Goal: Task Accomplishment & Management: Manage account settings

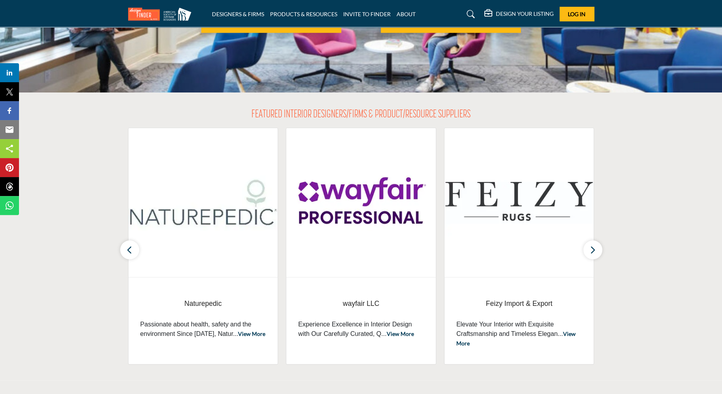
scroll to position [201, 0]
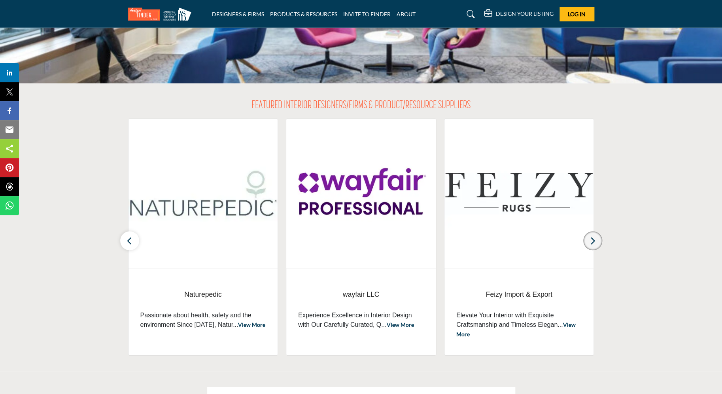
click at [593, 241] on icon "button" at bounding box center [593, 241] width 6 height 10
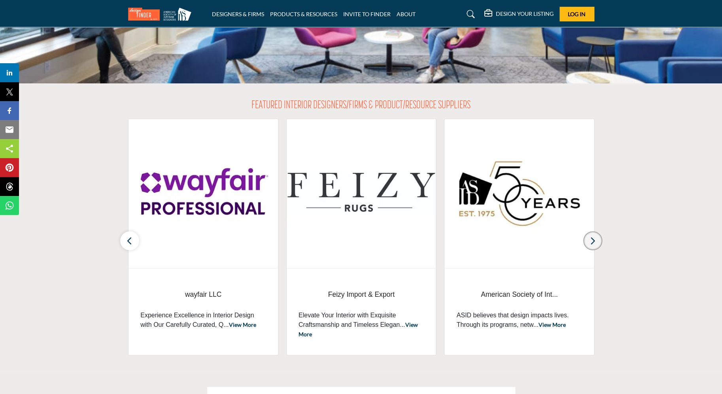
click at [593, 241] on icon "button" at bounding box center [593, 241] width 6 height 10
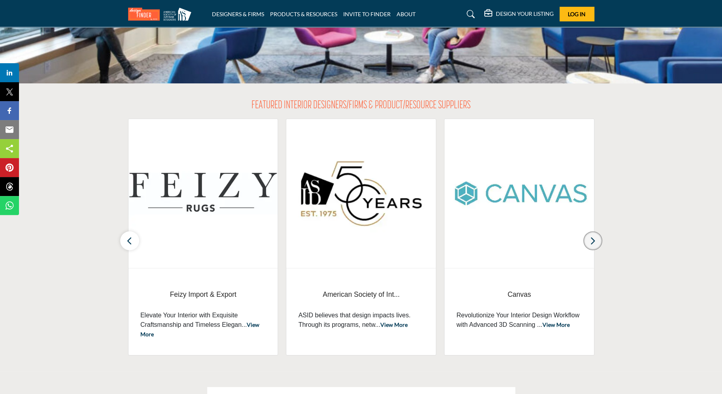
click at [593, 241] on icon "button" at bounding box center [593, 241] width 6 height 10
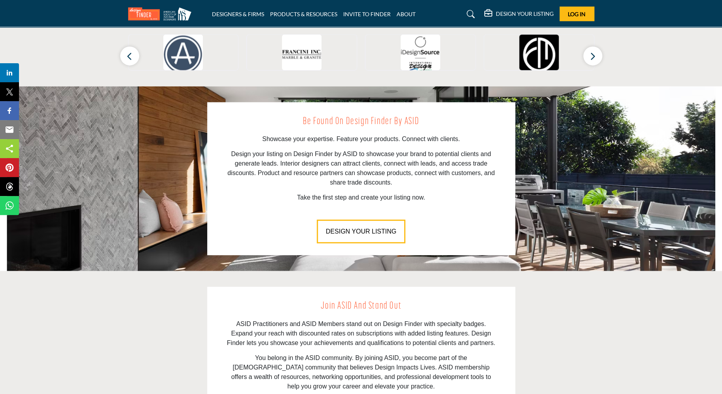
scroll to position [838, 0]
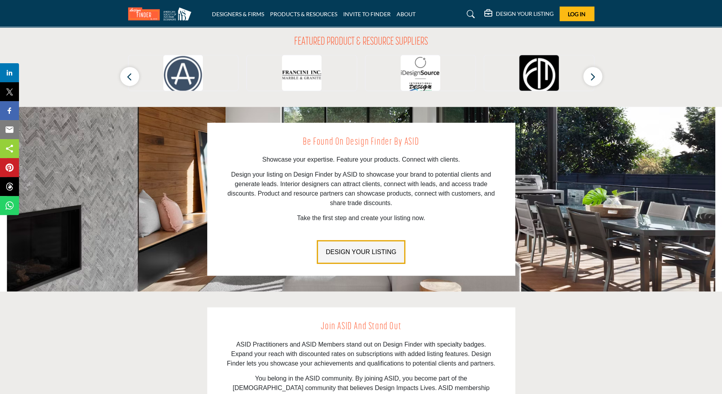
click at [364, 249] on span "DESIGN YOUR LISTING" at bounding box center [361, 252] width 70 height 7
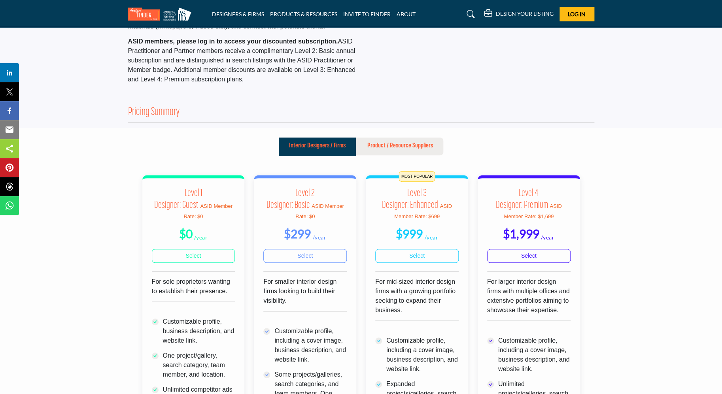
scroll to position [134, 0]
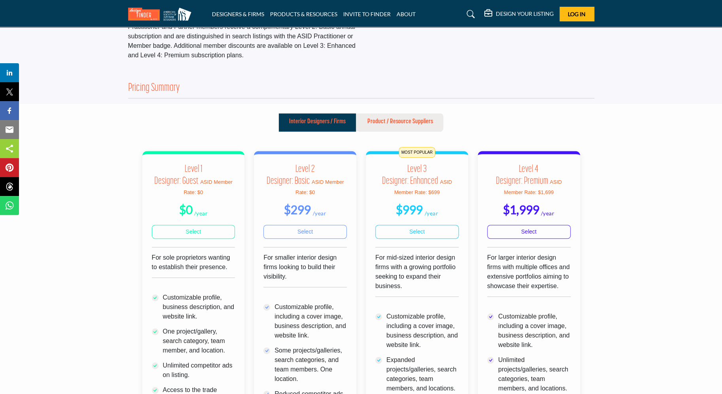
click at [403, 125] on p "Product / Resource Suppliers" at bounding box center [400, 121] width 66 height 9
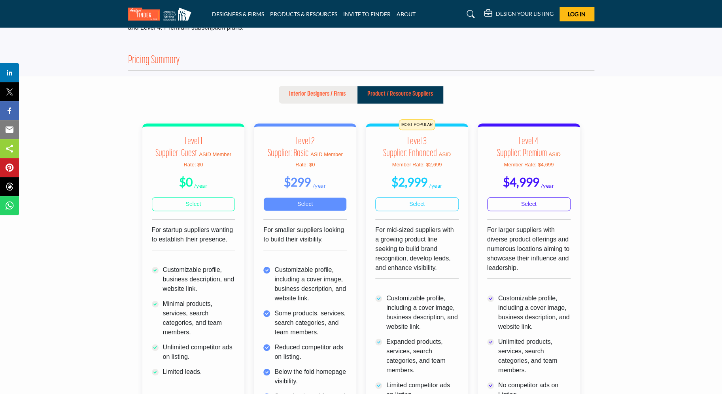
scroll to position [160, 0]
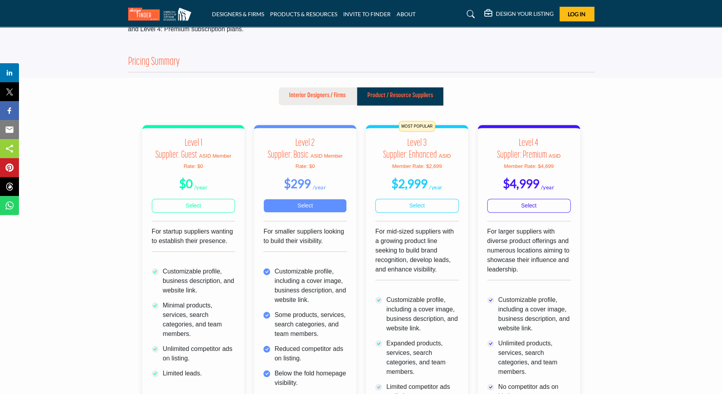
click at [303, 212] on link "Select" at bounding box center [304, 206] width 83 height 14
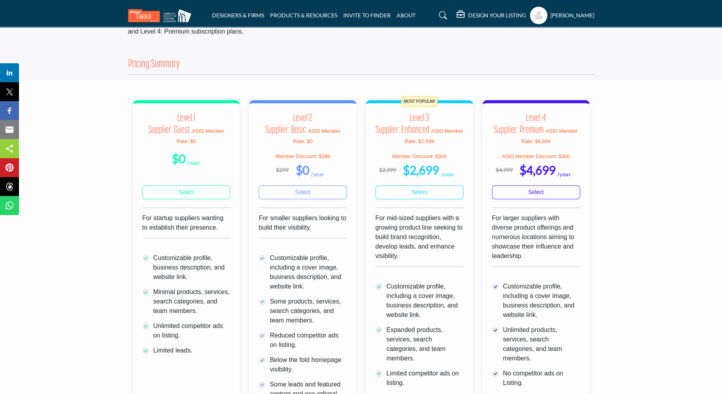
scroll to position [157, 0]
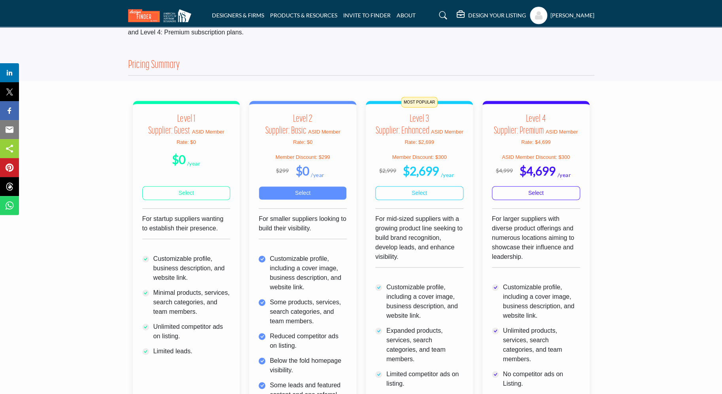
click at [305, 198] on link "Select" at bounding box center [303, 193] width 88 height 14
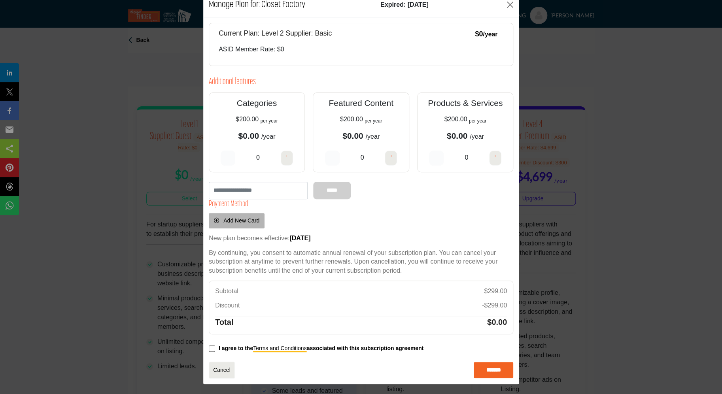
scroll to position [18, 0]
click at [496, 369] on input "*******" at bounding box center [494, 370] width 40 height 17
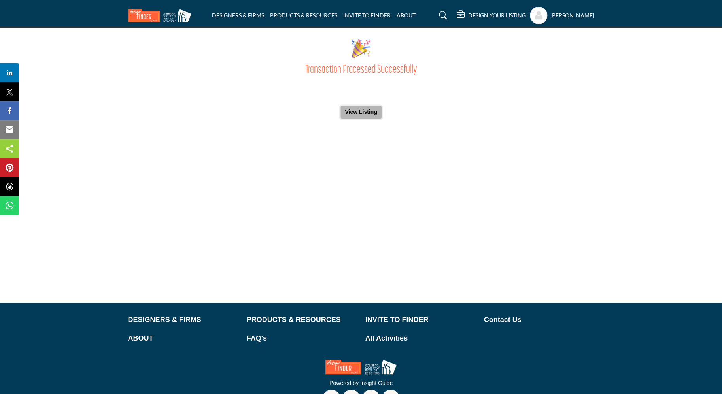
click at [360, 113] on button "View Listing" at bounding box center [361, 112] width 41 height 13
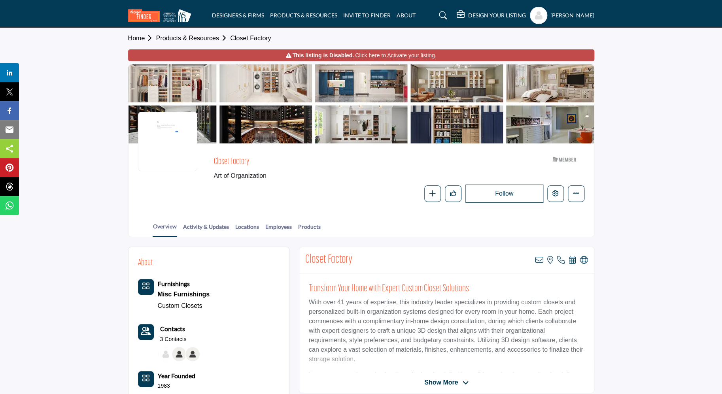
click at [365, 55] on link "Click here to Activate your listing." at bounding box center [395, 55] width 81 height 8
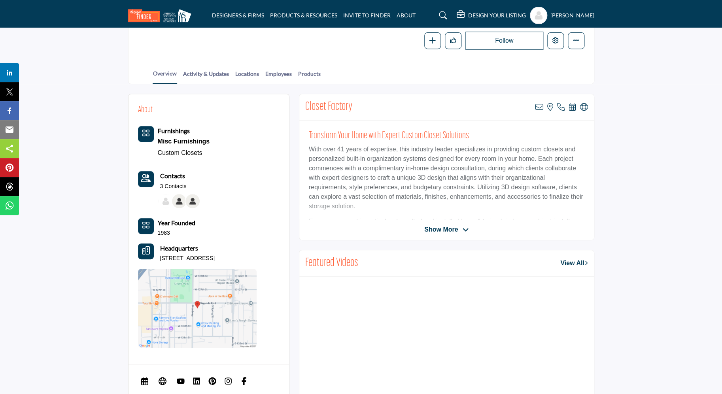
scroll to position [143, 0]
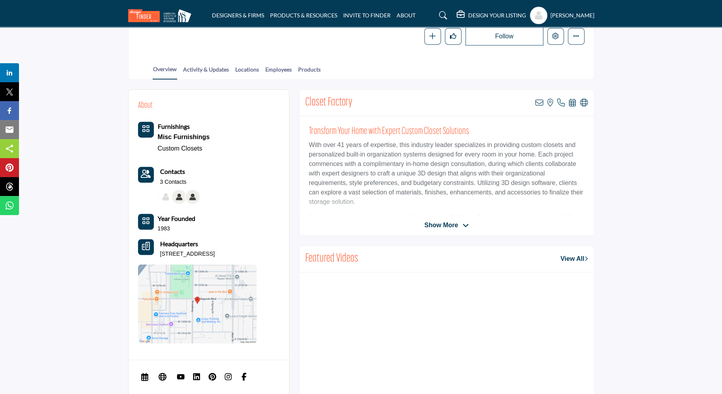
click at [449, 224] on span "Show More" at bounding box center [441, 225] width 34 height 9
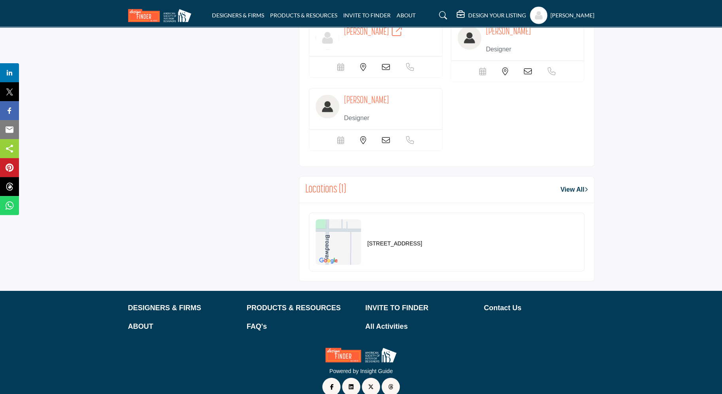
scroll to position [1106, 0]
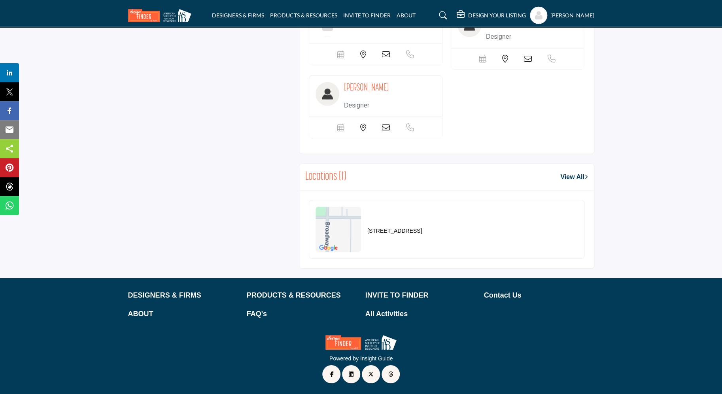
click at [571, 176] on link "View All" at bounding box center [573, 176] width 27 height 9
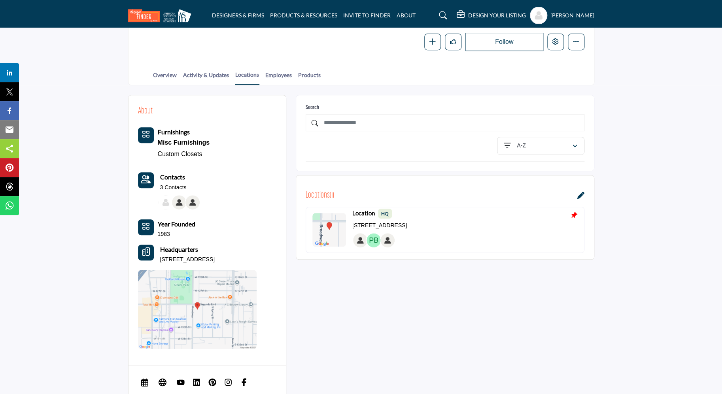
scroll to position [137, 0]
click at [561, 147] on div "A-Z" at bounding box center [538, 146] width 68 height 9
click at [559, 147] on div "A-Z" at bounding box center [538, 146] width 68 height 9
click at [362, 120] on input "text" at bounding box center [445, 123] width 279 height 17
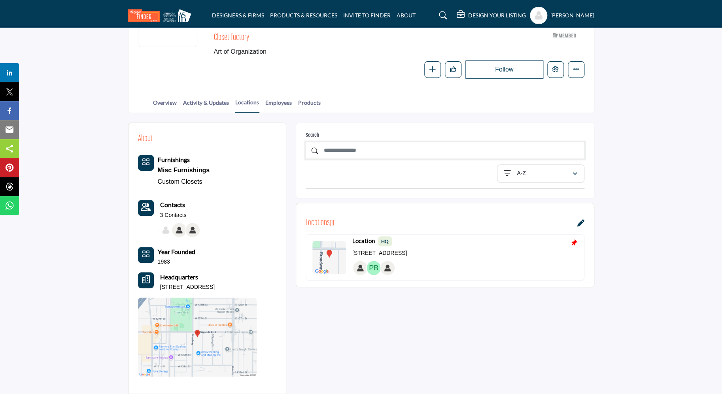
scroll to position [108, 0]
click at [582, 224] on icon at bounding box center [580, 224] width 7 height 7
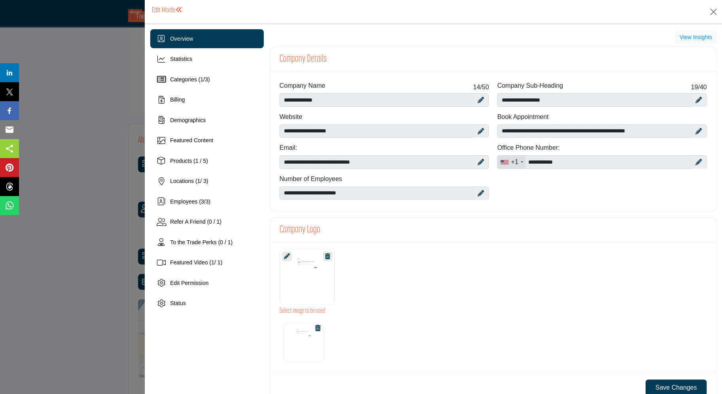
scroll to position [108, 0]
click at [700, 130] on icon at bounding box center [699, 131] width 6 height 6
drag, startPoint x: 673, startPoint y: 132, endPoint x: 491, endPoint y: 131, distance: 182.7
click at [490, 131] on div "**********" at bounding box center [492, 143] width 435 height 124
drag, startPoint x: 502, startPoint y: 132, endPoint x: 685, endPoint y: 131, distance: 183.5
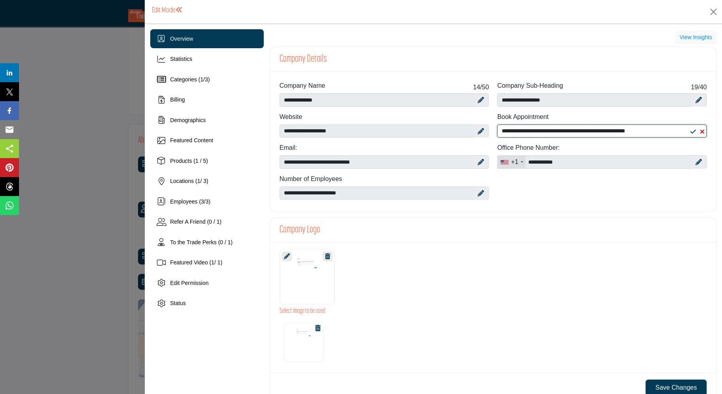
click at [685, 131] on input "**********" at bounding box center [602, 131] width 210 height 13
paste input "**********"
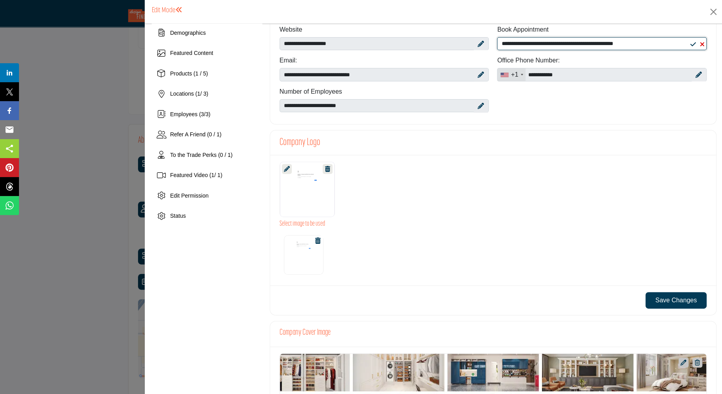
scroll to position [78, 0]
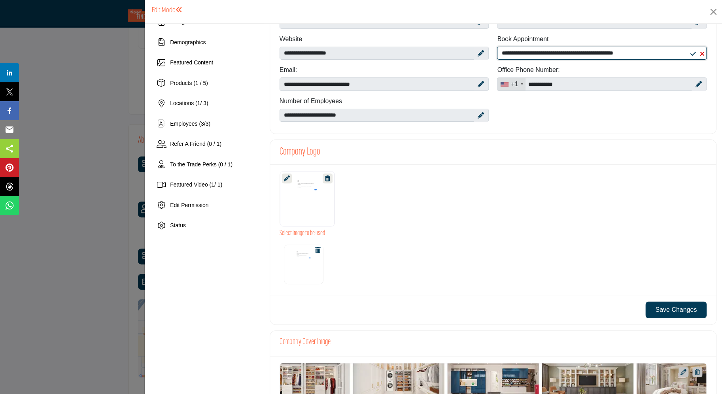
type input "**********"
click at [298, 154] on h3 "Company Logo" at bounding box center [300, 152] width 41 height 12
click at [310, 214] on div at bounding box center [307, 198] width 55 height 55
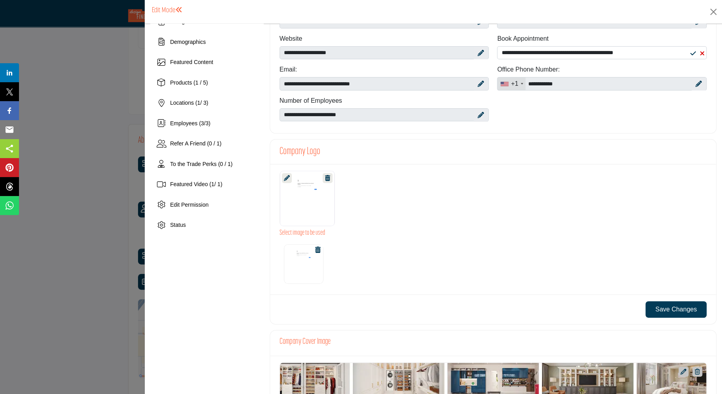
click at [318, 250] on icon at bounding box center [318, 250] width 6 height 6
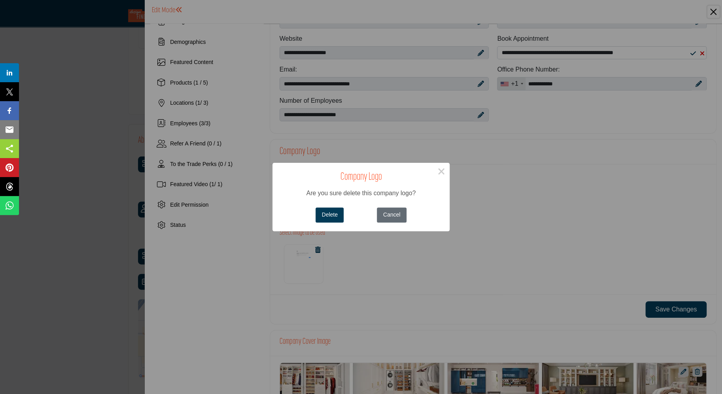
click at [397, 212] on button "Cancel" at bounding box center [391, 215] width 29 height 15
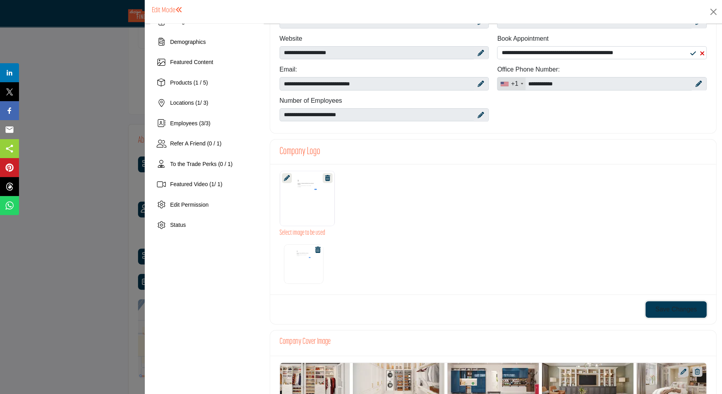
click at [677, 312] on button "Save Changes" at bounding box center [675, 309] width 61 height 17
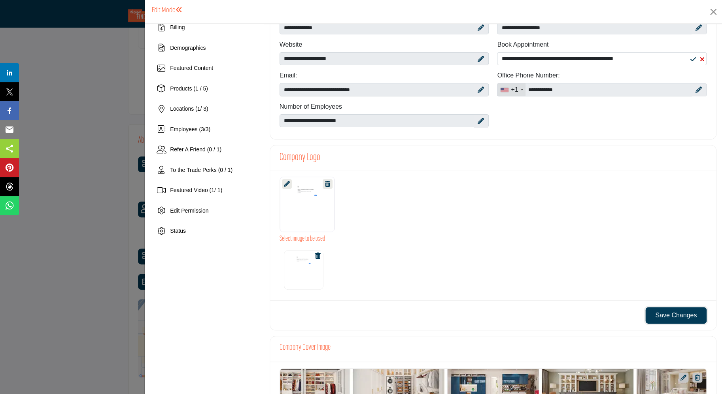
scroll to position [0, 0]
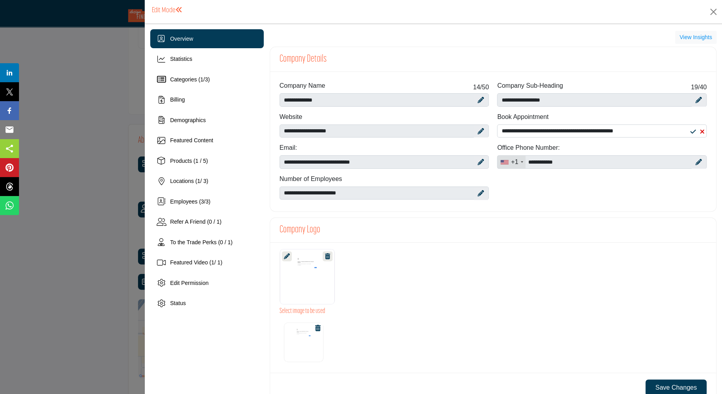
click at [308, 231] on h3 "Company Logo" at bounding box center [300, 230] width 41 height 12
click at [176, 58] on span "Statistics" at bounding box center [181, 59] width 22 height 6
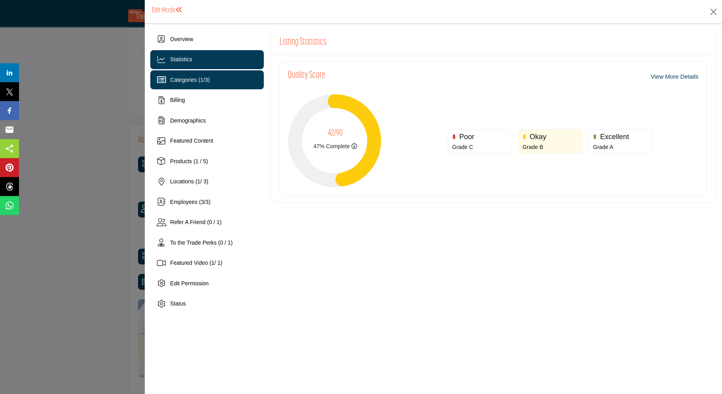
click at [178, 83] on span "Categories ( 1 / 3 )" at bounding box center [190, 80] width 40 height 6
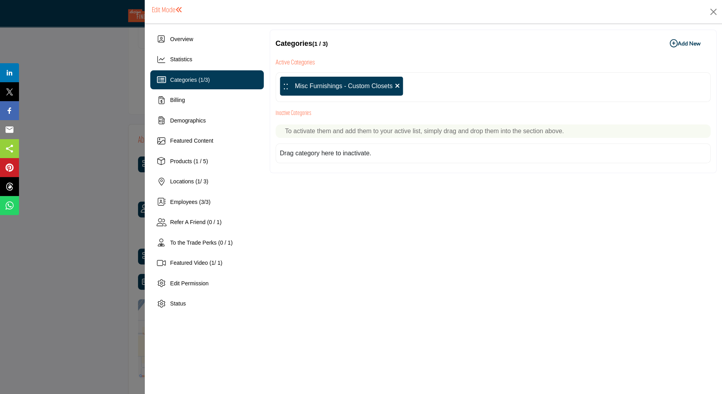
click at [672, 44] on icon "button" at bounding box center [674, 44] width 8 height 8
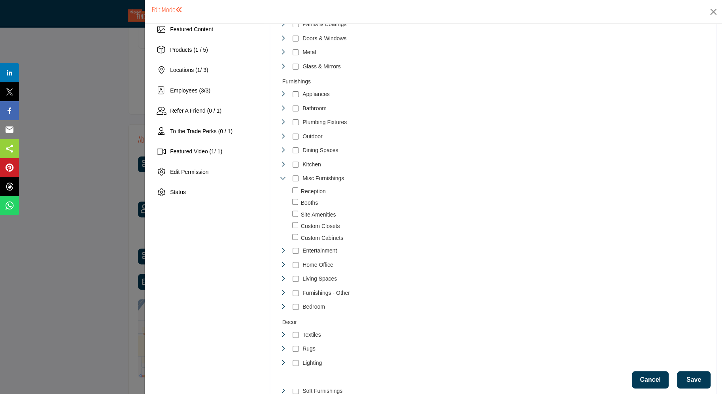
scroll to position [115, 0]
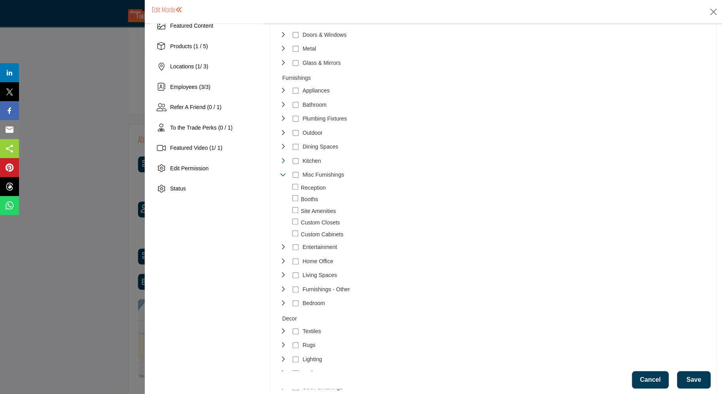
click at [285, 258] on icon "Toggle Category" at bounding box center [283, 261] width 6 height 6
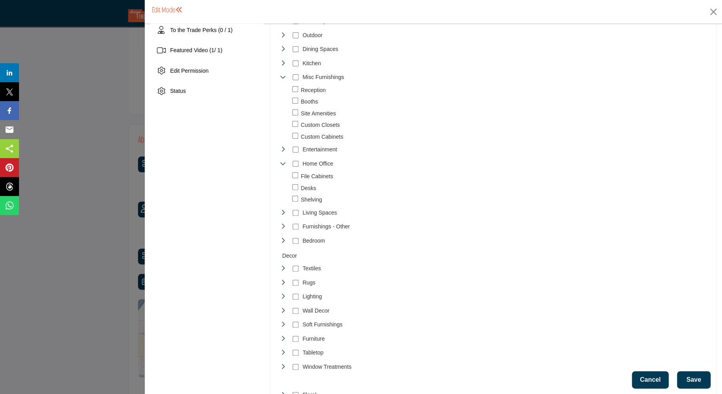
scroll to position [215, 0]
click at [283, 235] on icon "Toggle Category" at bounding box center [283, 238] width 6 height 6
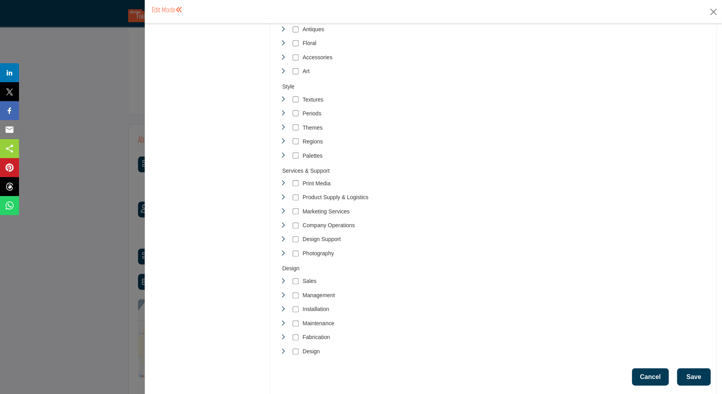
scroll to position [647, 0]
click at [697, 367] on button "Save" at bounding box center [694, 375] width 34 height 17
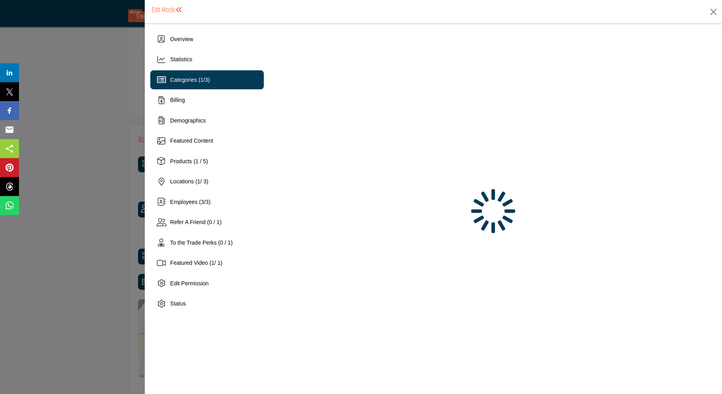
scroll to position [0, 0]
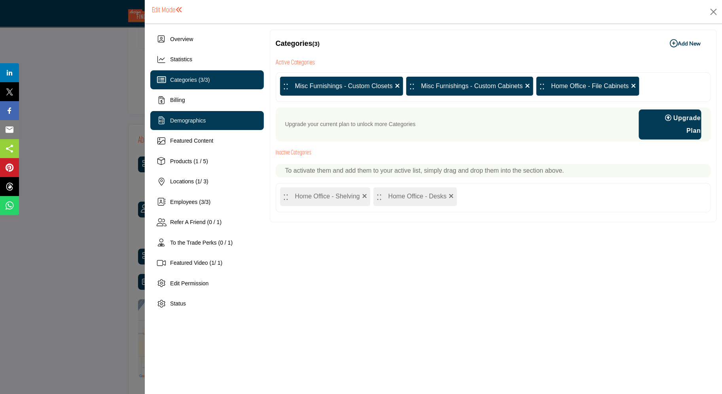
click at [200, 122] on span "Demographics" at bounding box center [188, 120] width 36 height 6
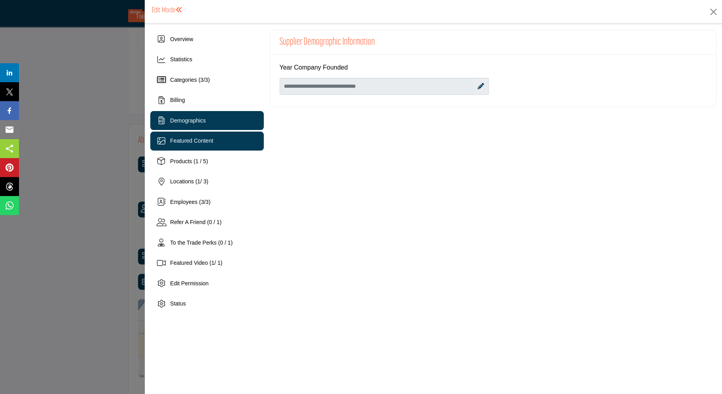
click at [195, 142] on span "Featured Content" at bounding box center [191, 141] width 43 height 6
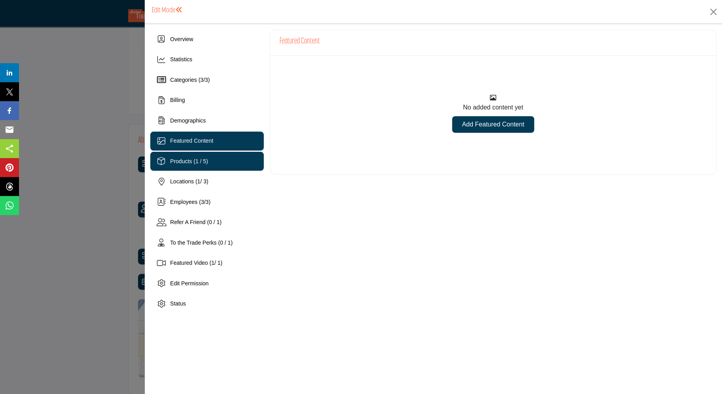
click at [190, 160] on span "Products (1 / 5)" at bounding box center [189, 161] width 38 height 6
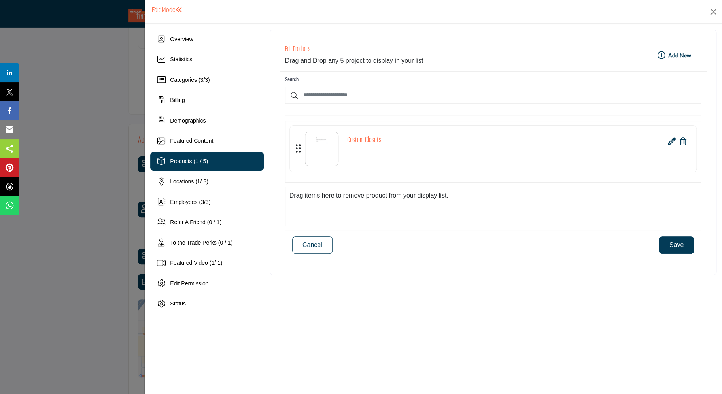
click at [662, 55] on icon "button" at bounding box center [662, 55] width 8 height 8
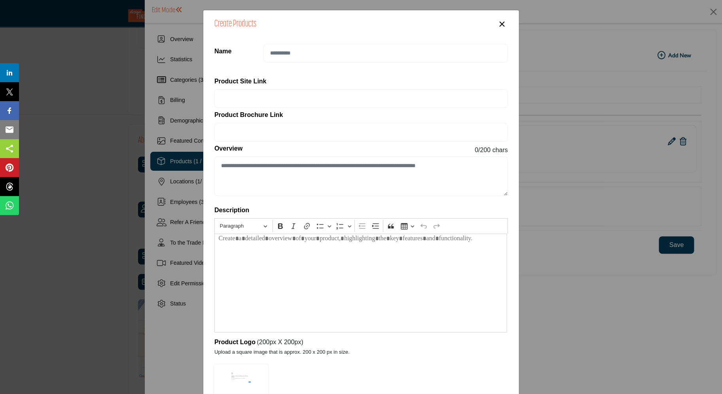
click at [503, 24] on button "×" at bounding box center [501, 23] width 11 height 15
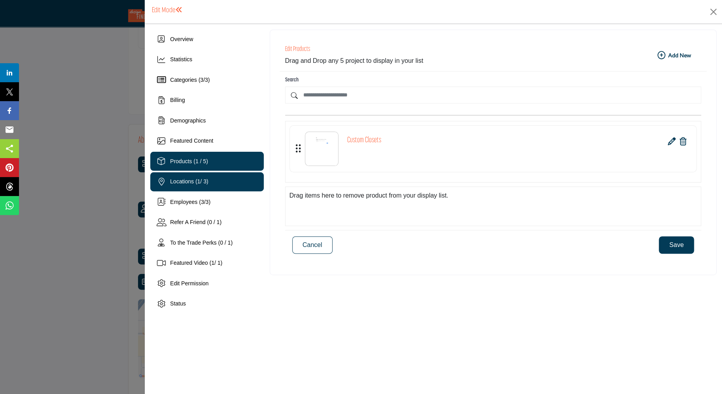
click at [180, 183] on span "Locations ( 1 / 3)" at bounding box center [189, 181] width 38 height 6
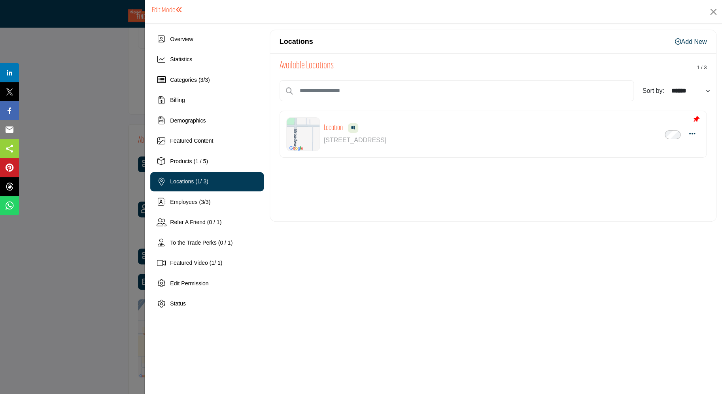
click at [677, 40] on icon at bounding box center [678, 41] width 6 height 6
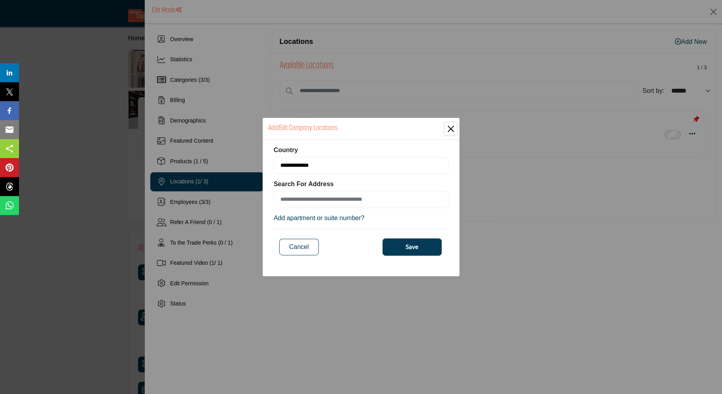
click at [450, 125] on button "Close" at bounding box center [451, 129] width 12 height 12
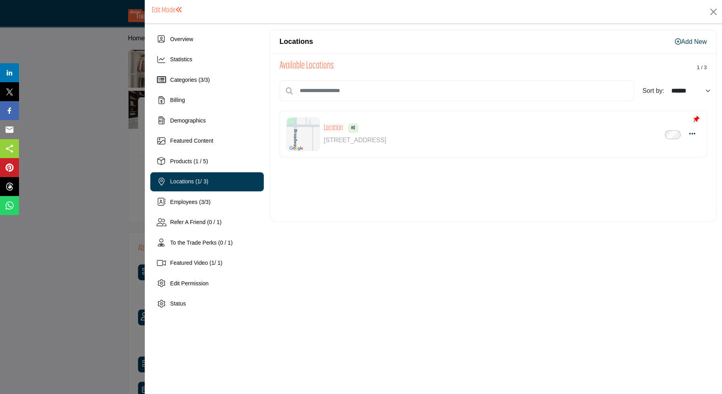
click at [165, 9] on h1 "Edit Mode" at bounding box center [167, 10] width 31 height 8
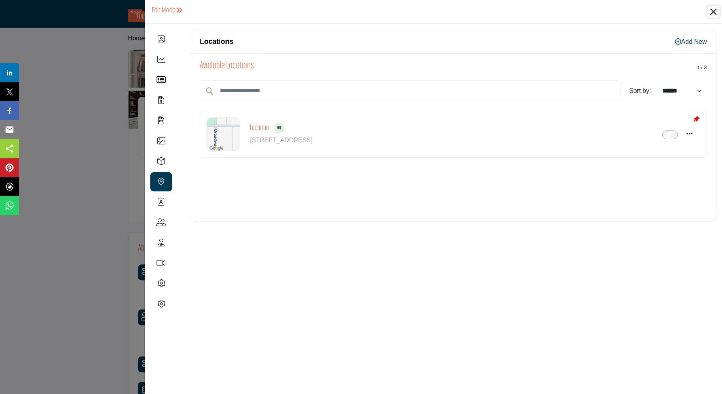
click at [713, 11] on button "Close" at bounding box center [714, 12] width 12 height 12
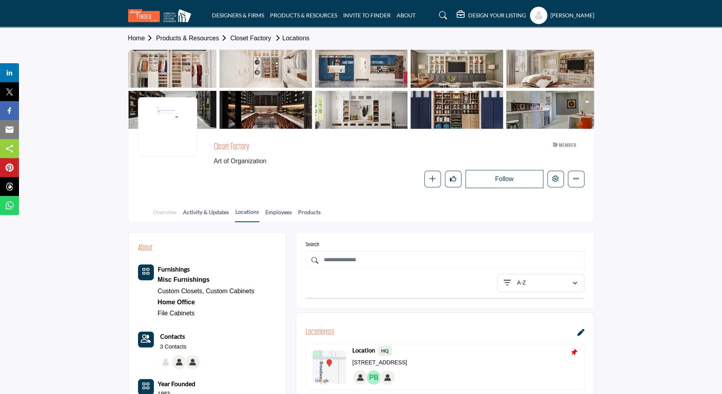
click at [165, 214] on link "Overview" at bounding box center [165, 215] width 25 height 14
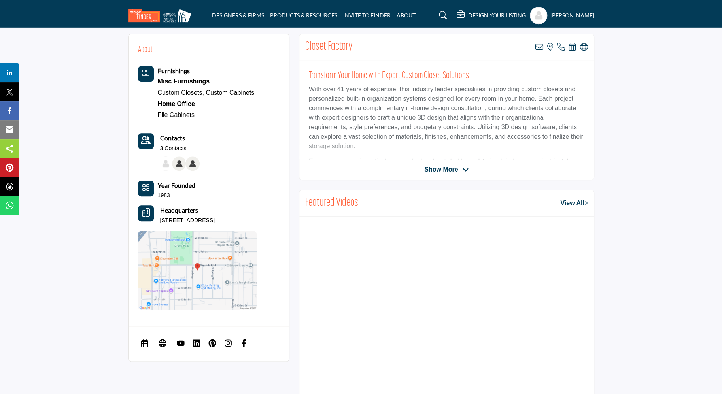
scroll to position [201, 0]
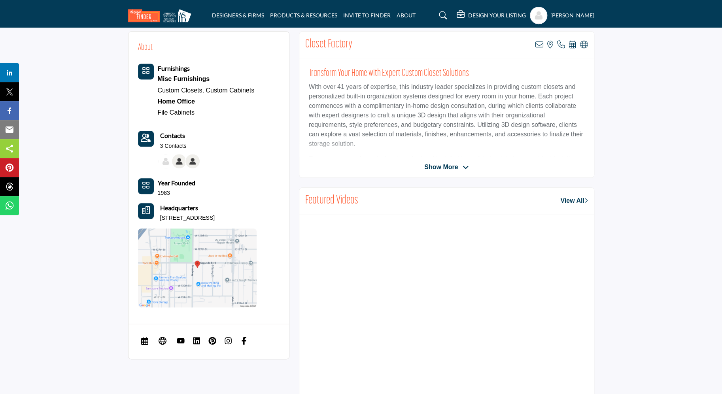
click at [445, 168] on span "Show More" at bounding box center [441, 167] width 34 height 9
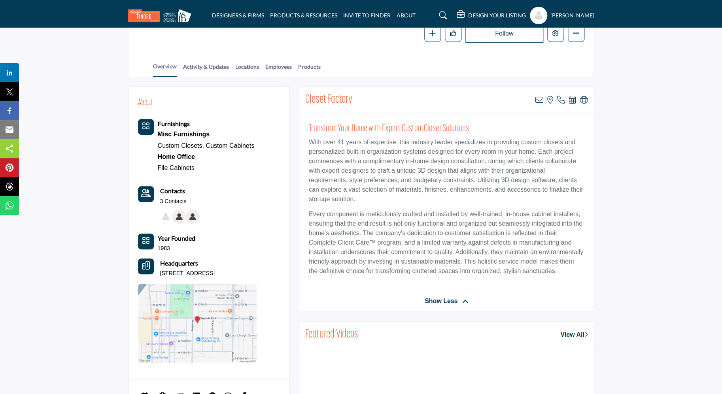
scroll to position [145, 0]
click at [562, 103] on icon at bounding box center [561, 100] width 8 height 8
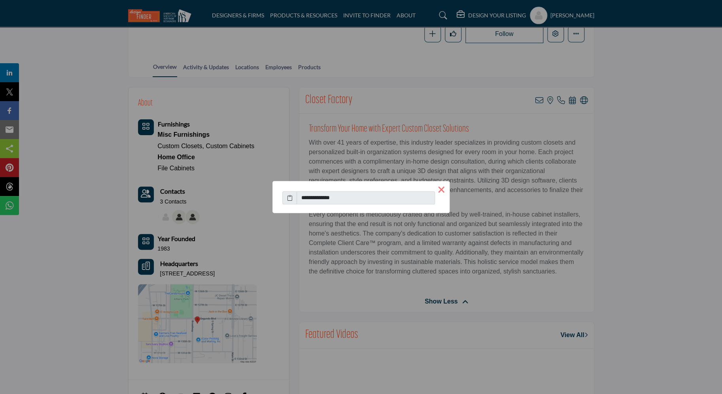
click at [442, 187] on button "×" at bounding box center [441, 189] width 17 height 17
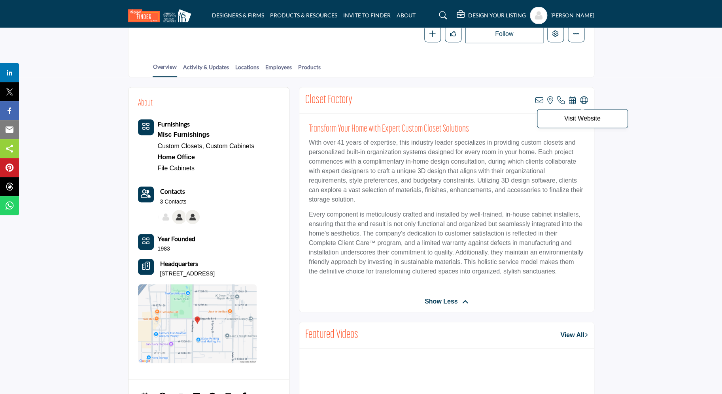
click at [583, 101] on icon at bounding box center [584, 100] width 8 height 8
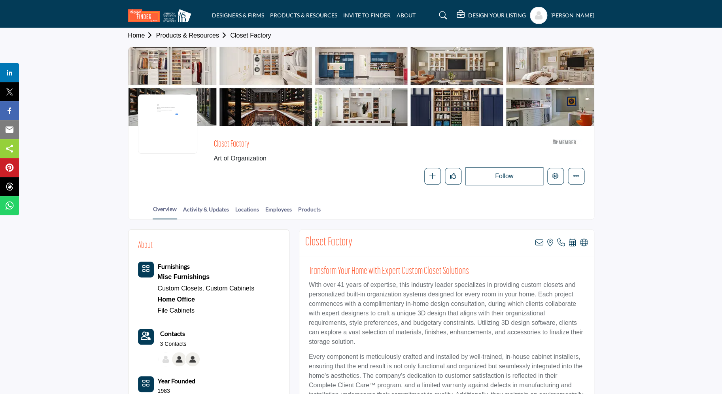
scroll to position [0, 0]
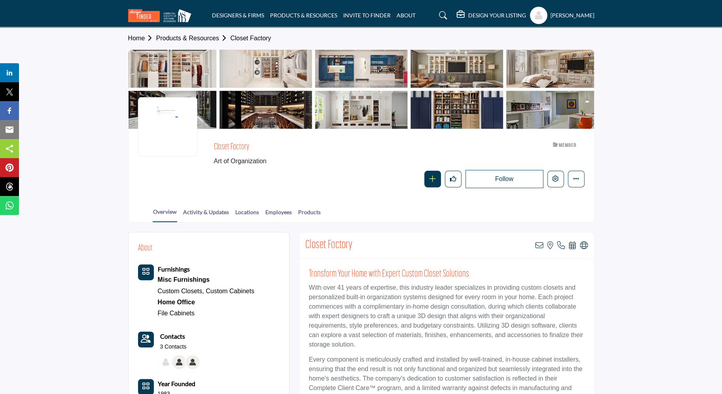
click at [434, 178] on icon "button" at bounding box center [432, 179] width 6 height 6
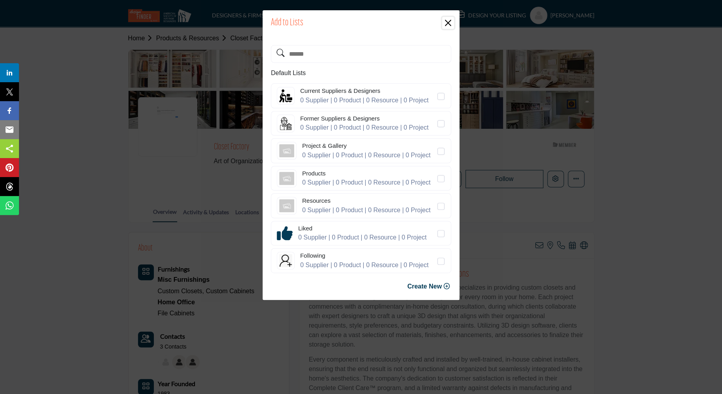
click at [447, 19] on button "Close" at bounding box center [448, 23] width 12 height 12
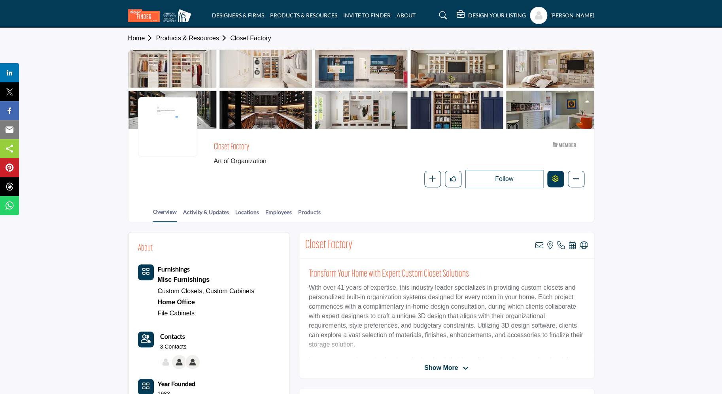
click at [554, 179] on icon "Edit company" at bounding box center [555, 179] width 6 height 6
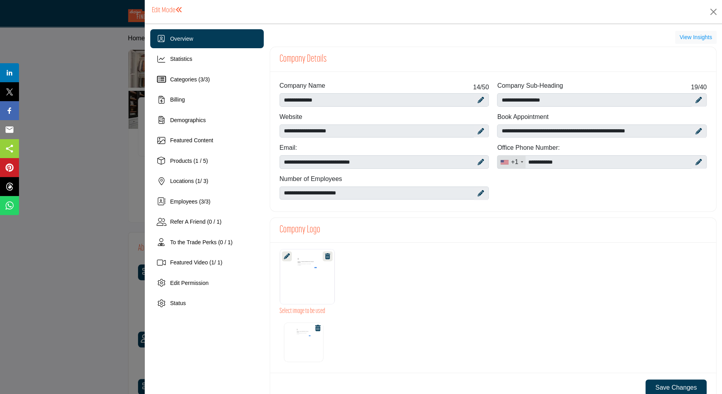
click at [482, 129] on icon at bounding box center [481, 131] width 6 height 6
click at [285, 131] on input "**********" at bounding box center [385, 131] width 210 height 13
type input "**********"
click at [700, 130] on icon at bounding box center [699, 131] width 6 height 6
drag, startPoint x: 674, startPoint y: 132, endPoint x: 499, endPoint y: 127, distance: 175.2
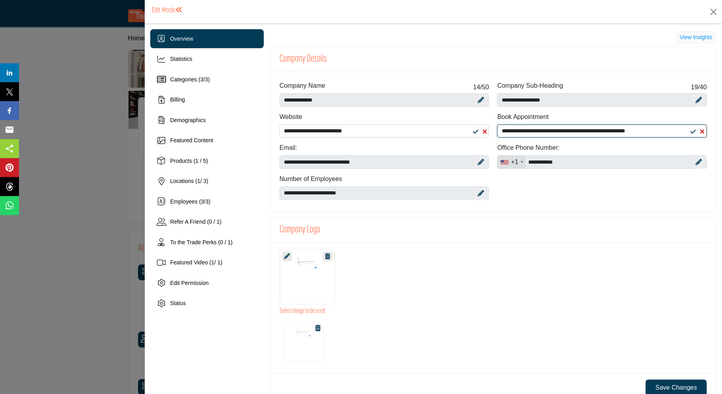
click at [499, 127] on input "**********" at bounding box center [602, 131] width 210 height 13
paste input "**********"
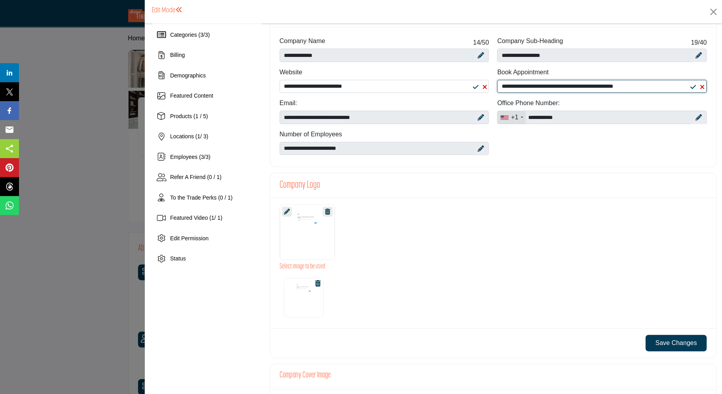
scroll to position [51, 0]
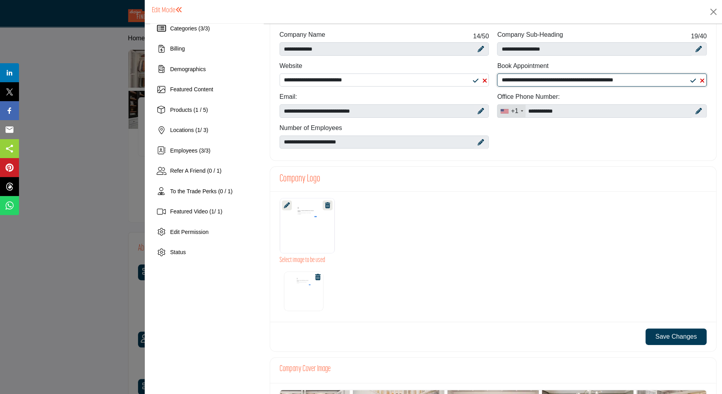
type input "**********"
click at [660, 335] on button "Save Changes" at bounding box center [675, 337] width 61 height 17
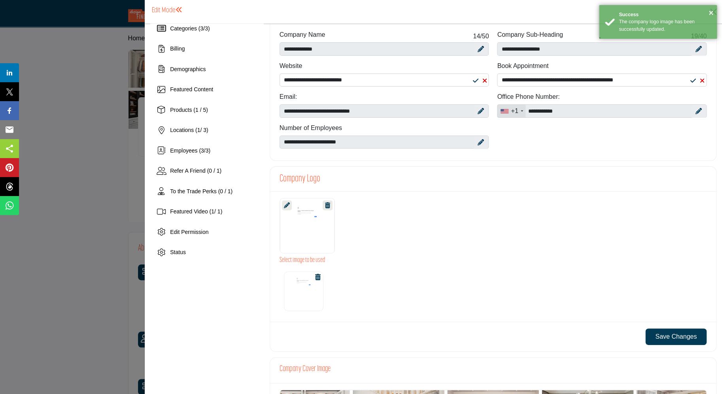
click at [287, 205] on icon at bounding box center [287, 205] width 6 height 6
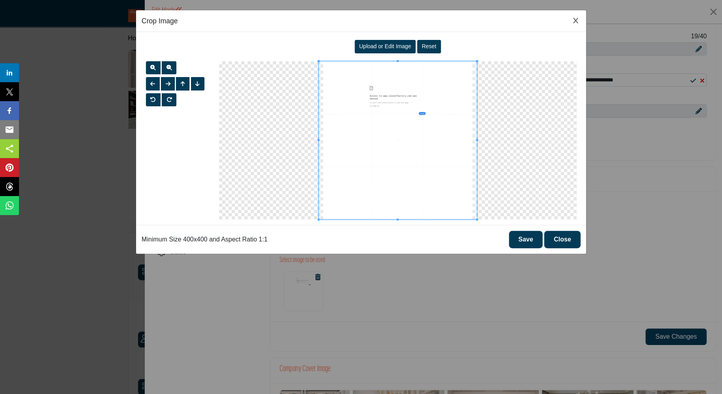
click at [396, 47] on span "Upload or Edit Image" at bounding box center [385, 46] width 52 height 6
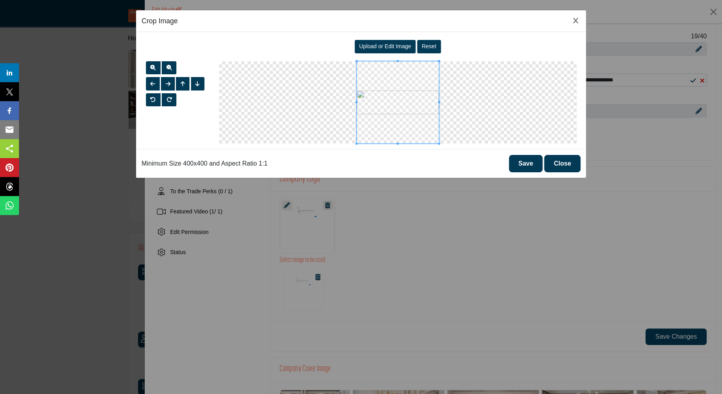
click at [526, 161] on button "Save" at bounding box center [526, 163] width 34 height 17
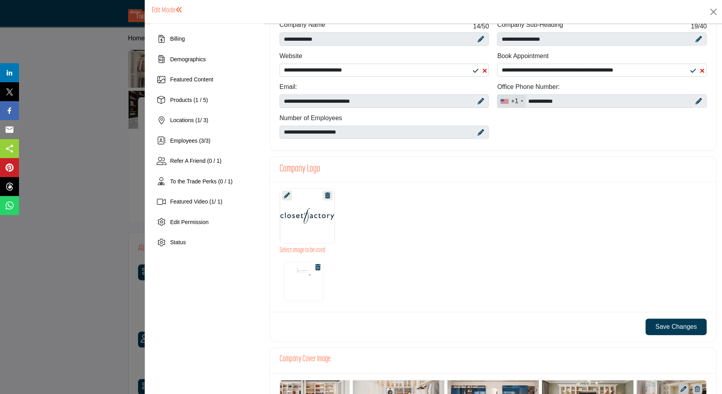
scroll to position [63, 0]
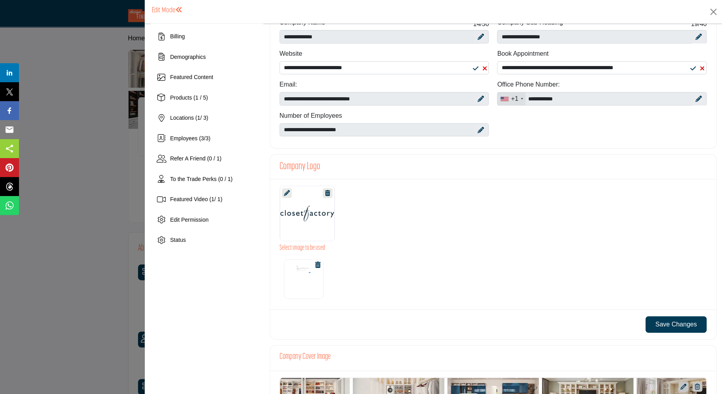
click at [304, 272] on img at bounding box center [304, 279] width 40 height 40
click at [300, 271] on img at bounding box center [304, 279] width 40 height 40
click at [300, 284] on img at bounding box center [304, 279] width 40 height 40
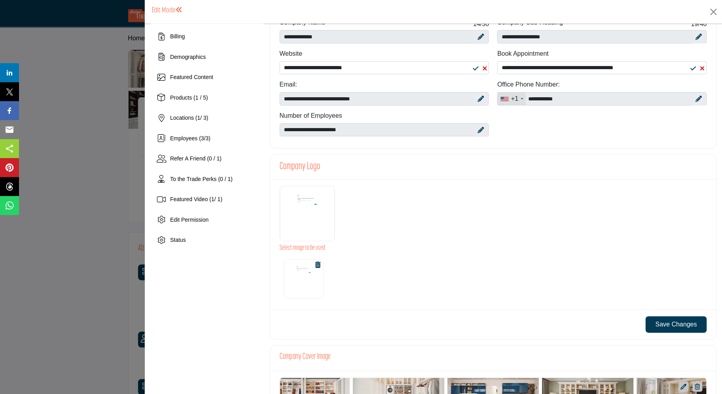
click at [307, 200] on div at bounding box center [307, 213] width 55 height 55
click at [298, 168] on h3 "Company Logo" at bounding box center [300, 167] width 41 height 12
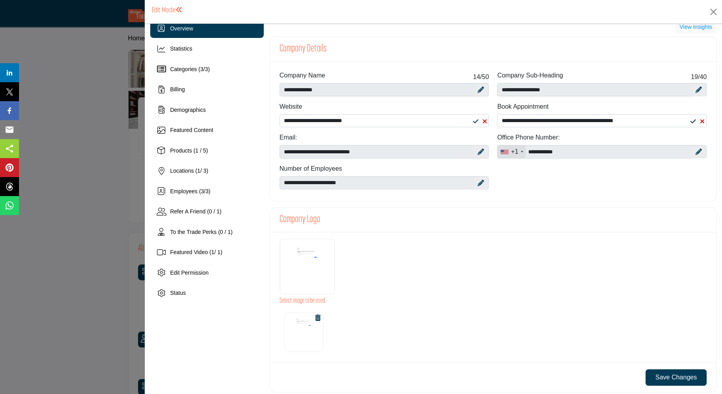
scroll to position [9, 0]
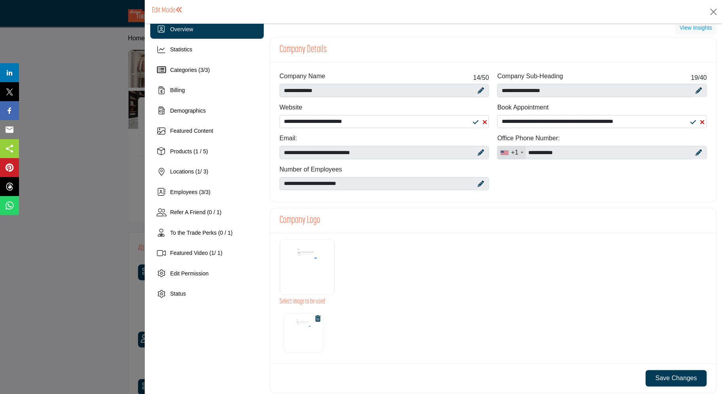
click at [299, 222] on h3 "Company Logo" at bounding box center [300, 221] width 41 height 12
click at [343, 227] on div "Company Logo" at bounding box center [493, 220] width 446 height 25
click at [293, 280] on div at bounding box center [307, 267] width 55 height 55
click at [297, 264] on div at bounding box center [307, 267] width 55 height 55
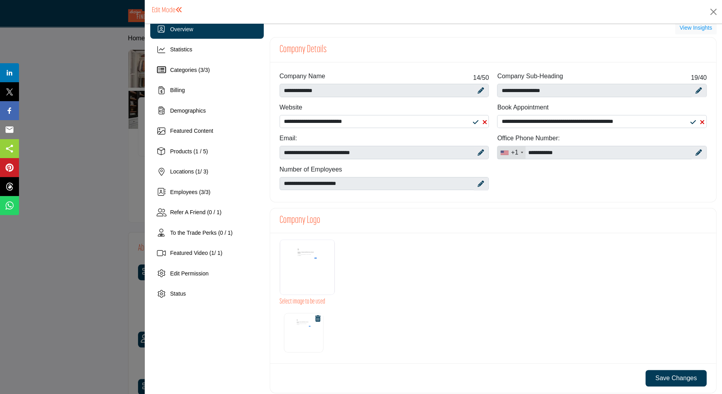
click at [295, 326] on img at bounding box center [304, 333] width 40 height 40
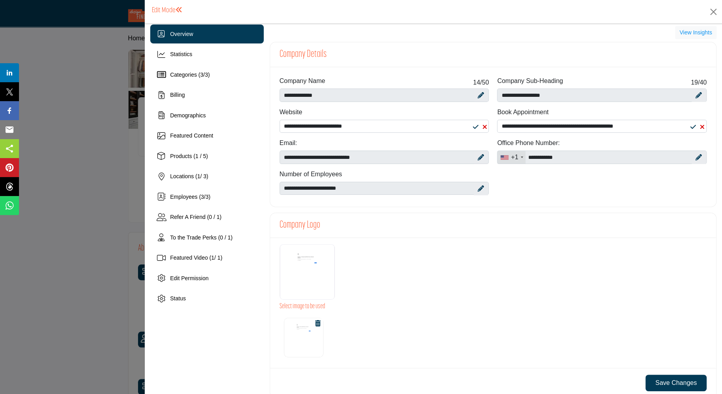
scroll to position [0, 0]
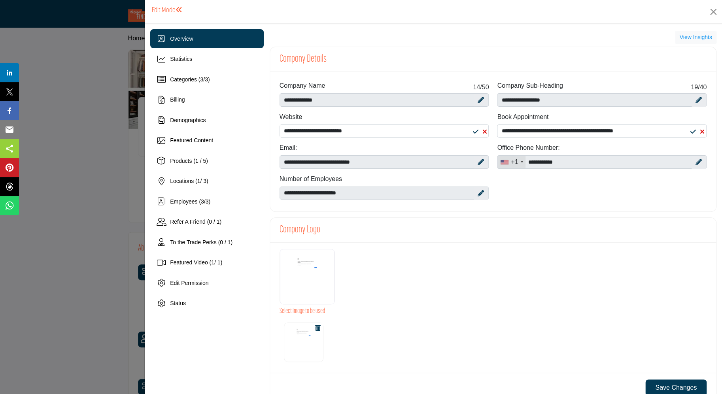
click at [183, 40] on span "Overview" at bounding box center [181, 39] width 23 height 6
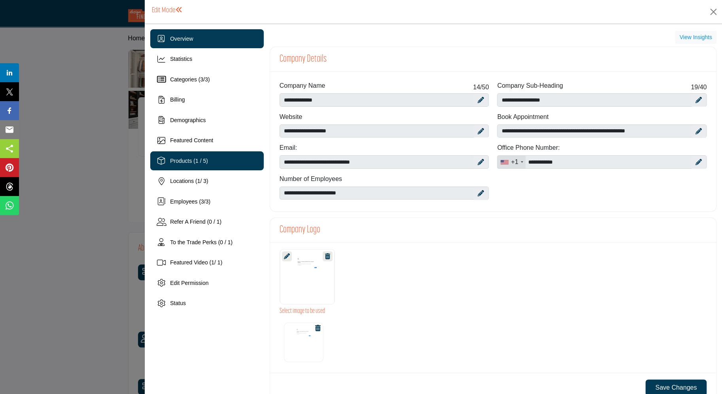
click at [185, 162] on span "Products (1 / 5)" at bounding box center [189, 161] width 38 height 6
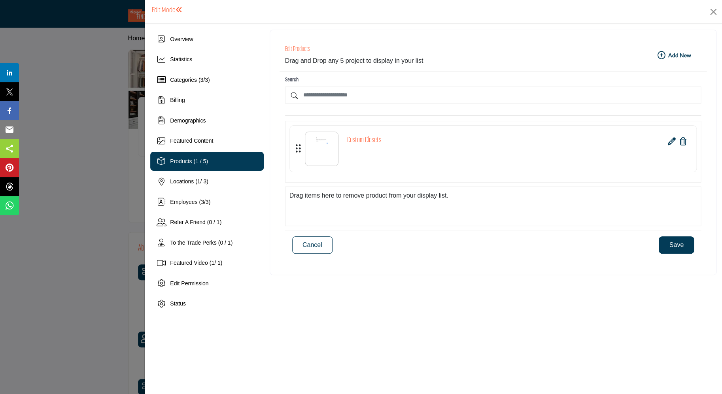
click at [669, 142] on icon at bounding box center [672, 142] width 8 height 8
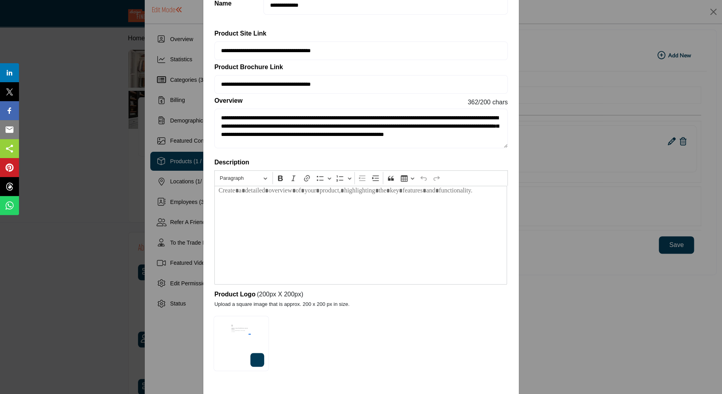
scroll to position [61, 0]
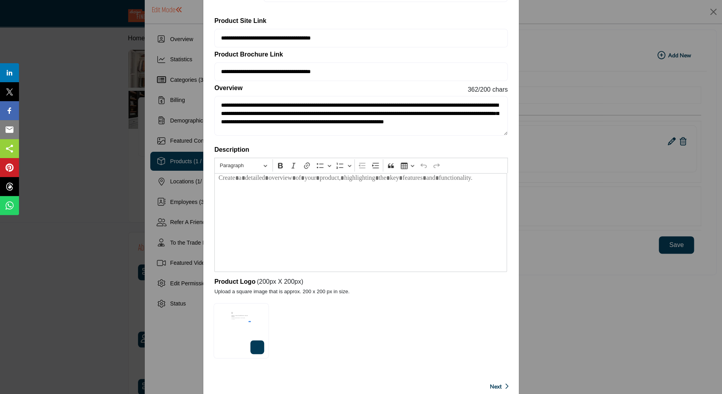
click at [495, 383] on span "Next" at bounding box center [496, 387] width 12 height 8
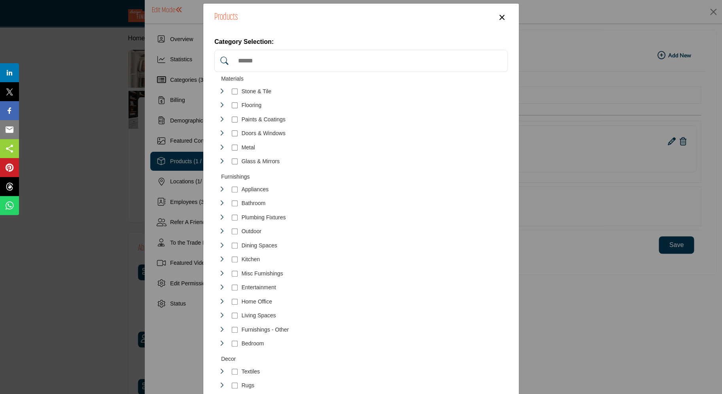
scroll to position [7, 0]
click at [250, 61] on input "Search Category" at bounding box center [369, 60] width 270 height 17
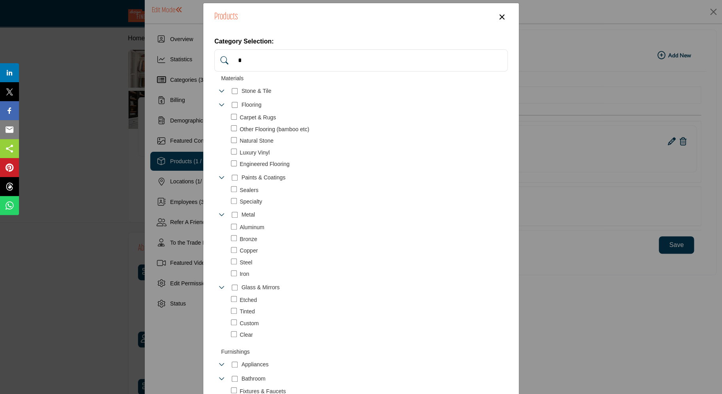
scroll to position [0, 0]
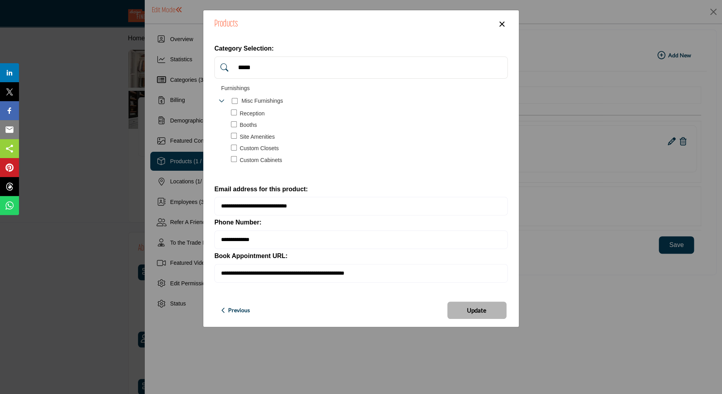
type input "*****"
drag, startPoint x: 255, startPoint y: 69, endPoint x: 216, endPoint y: 69, distance: 38.8
click at [234, 69] on input "*****" at bounding box center [369, 67] width 270 height 17
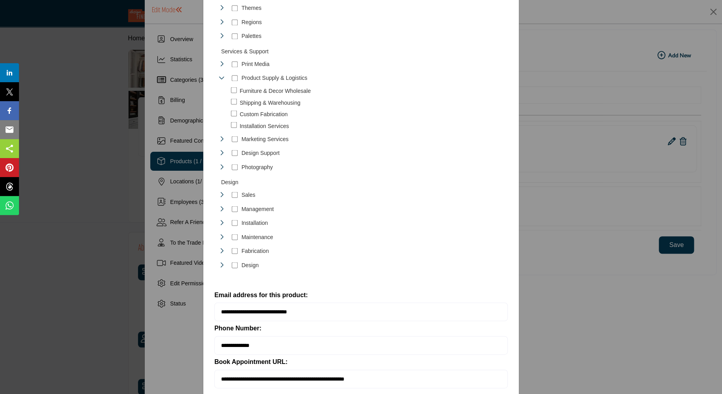
scroll to position [642, 0]
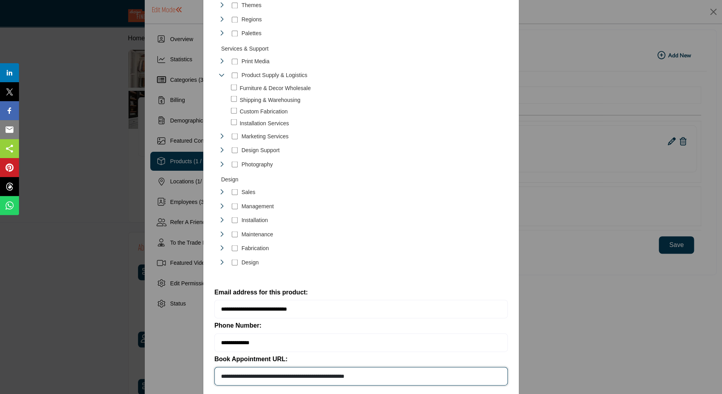
drag, startPoint x: 399, startPoint y: 331, endPoint x: 221, endPoint y: 325, distance: 178.5
click at [221, 367] on input "**********" at bounding box center [360, 376] width 293 height 19
paste input "Enter product book appointmentlink"
type input "**********"
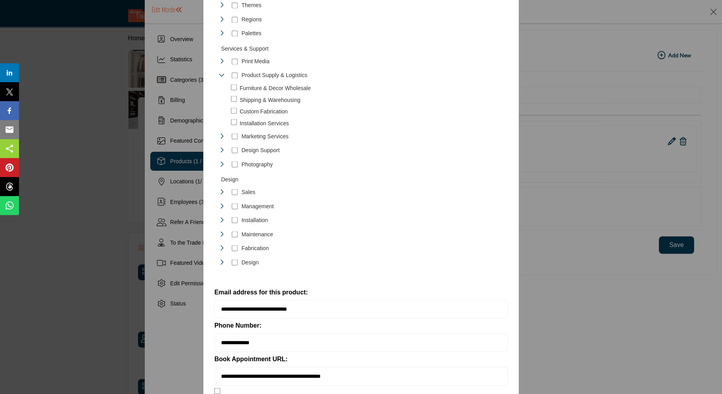
scroll to position [663, 0]
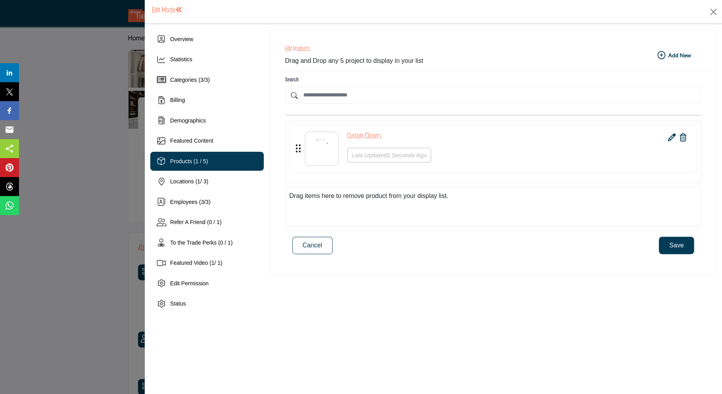
click at [672, 244] on button "Save" at bounding box center [676, 245] width 35 height 17
click at [187, 39] on span "Overview" at bounding box center [181, 39] width 23 height 6
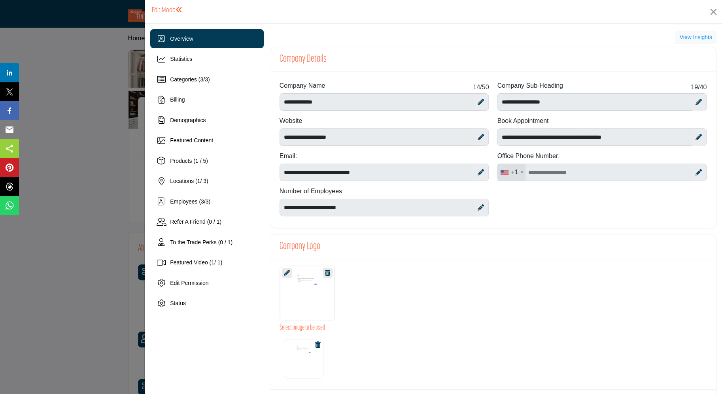
click at [698, 136] on icon at bounding box center [699, 137] width 6 height 6
drag, startPoint x: 653, startPoint y: 139, endPoint x: 506, endPoint y: 132, distance: 146.9
click at [506, 132] on input "**********" at bounding box center [602, 137] width 210 height 17
click at [522, 138] on input "**********" at bounding box center [602, 137] width 210 height 17
drag, startPoint x: 502, startPoint y: 137, endPoint x: 646, endPoint y: 140, distance: 144.4
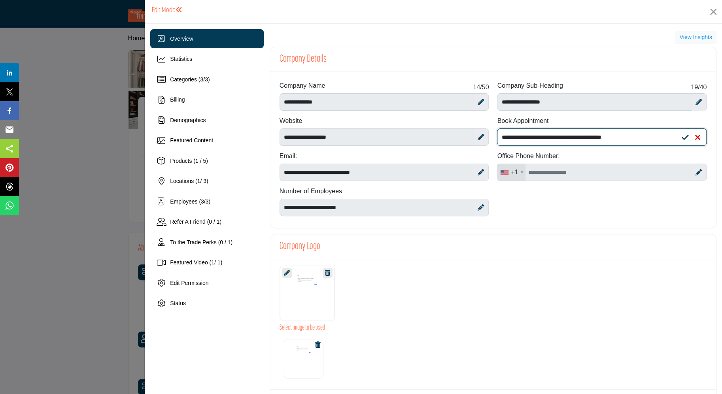
click at [646, 140] on input "**********" at bounding box center [602, 137] width 210 height 17
paste input "**********"
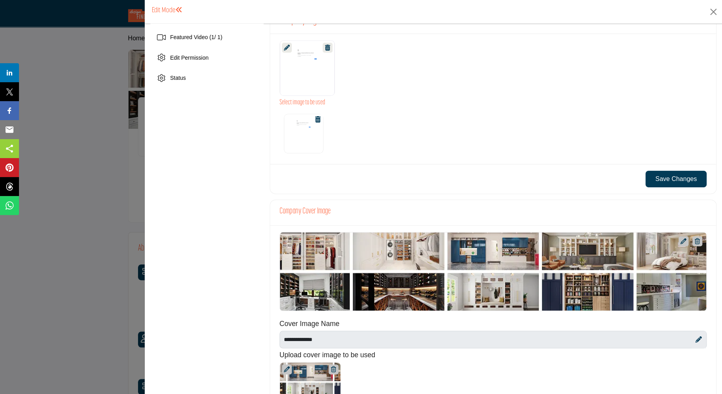
scroll to position [228, 0]
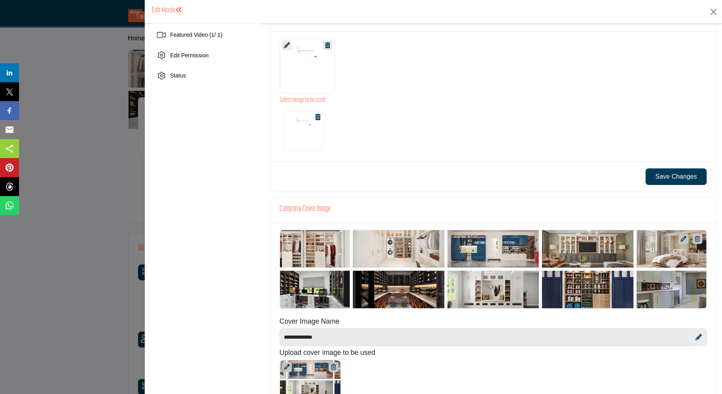
type input "**********"
click at [684, 178] on button "Save Changes" at bounding box center [675, 176] width 61 height 17
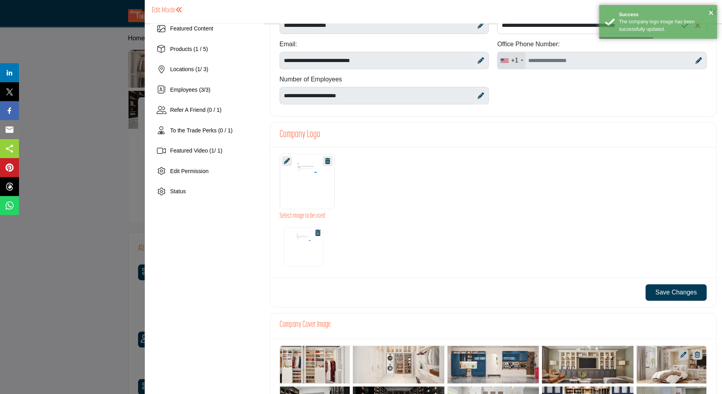
scroll to position [0, 0]
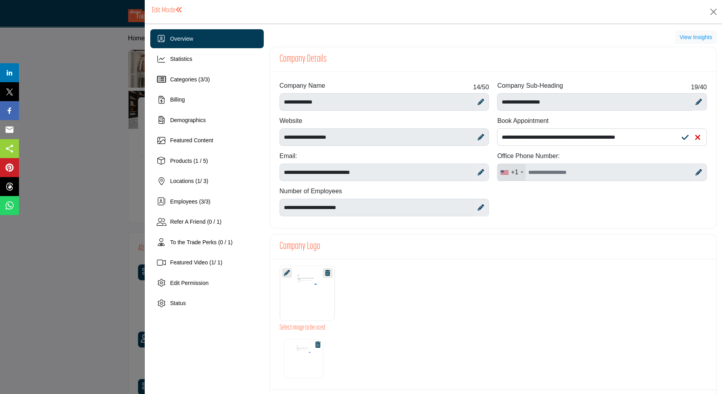
click at [169, 9] on h1 "Edit Mode" at bounding box center [167, 10] width 31 height 8
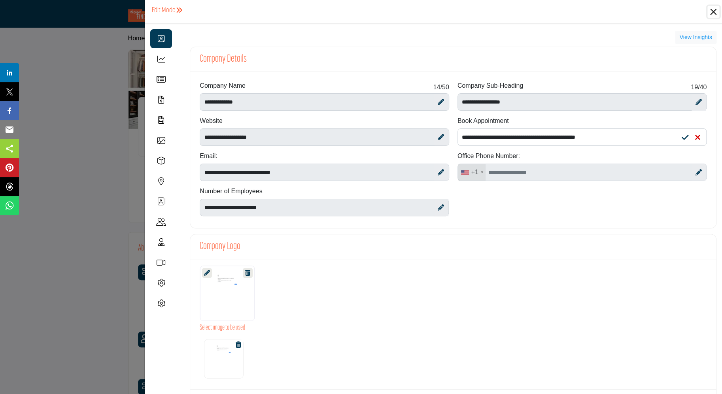
click at [713, 9] on button "Close" at bounding box center [714, 12] width 12 height 12
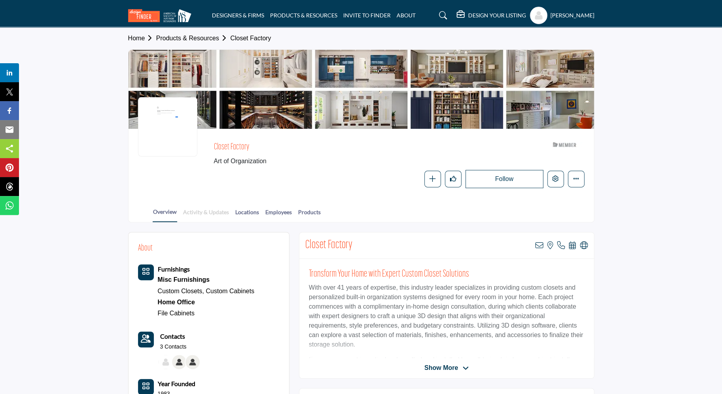
click at [215, 213] on link "Activity & Updates" at bounding box center [206, 215] width 47 height 14
click at [255, 213] on link "Locations" at bounding box center [247, 215] width 25 height 14
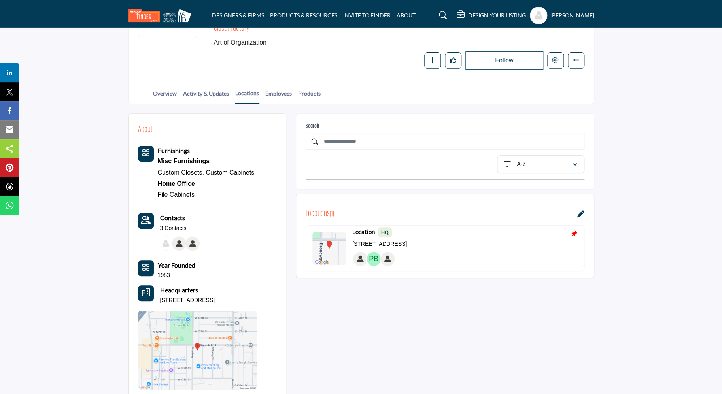
scroll to position [183, 0]
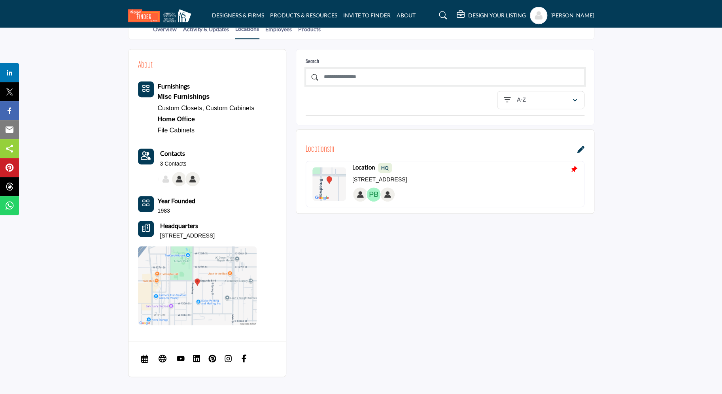
click at [355, 80] on input "text" at bounding box center [445, 76] width 279 height 17
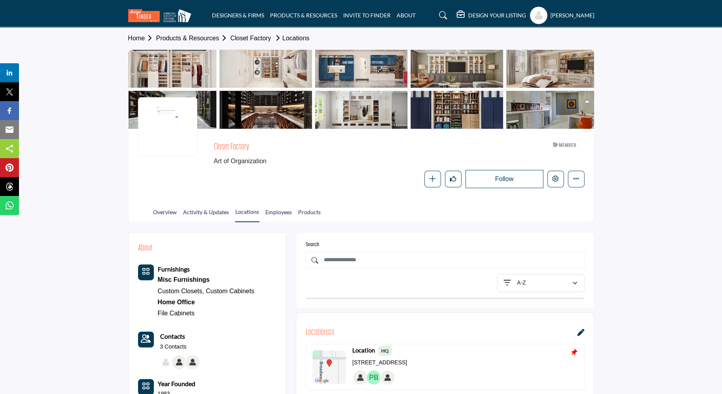
click at [165, 119] on div at bounding box center [167, 126] width 59 height 59
click at [166, 106] on div at bounding box center [167, 126] width 59 height 59
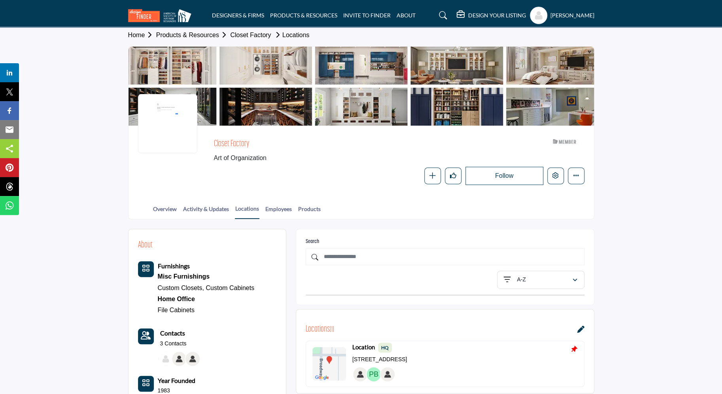
scroll to position [5, 0]
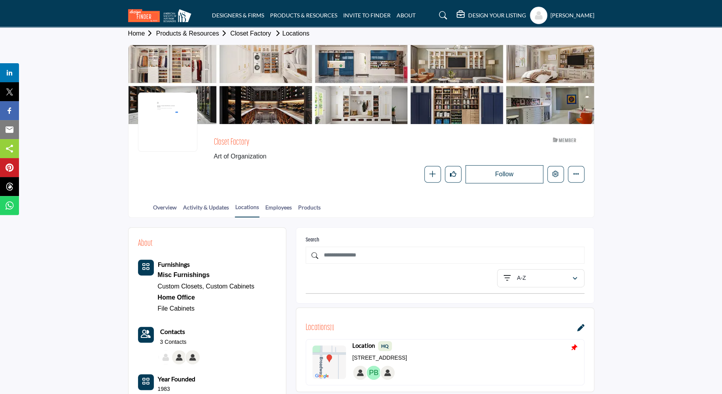
click at [164, 107] on div at bounding box center [167, 122] width 59 height 59
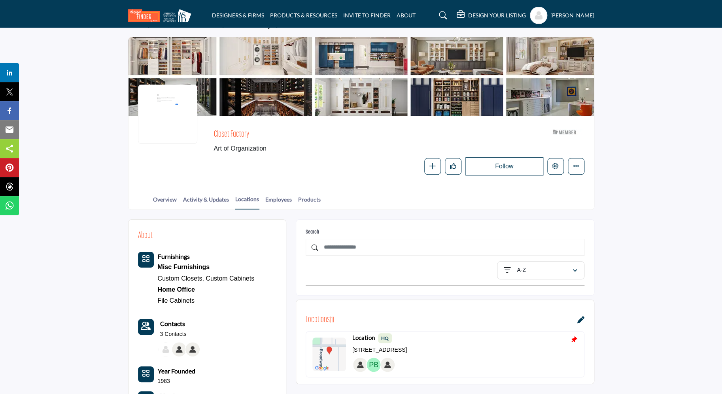
scroll to position [0, 0]
